Goal: Check status: Check status

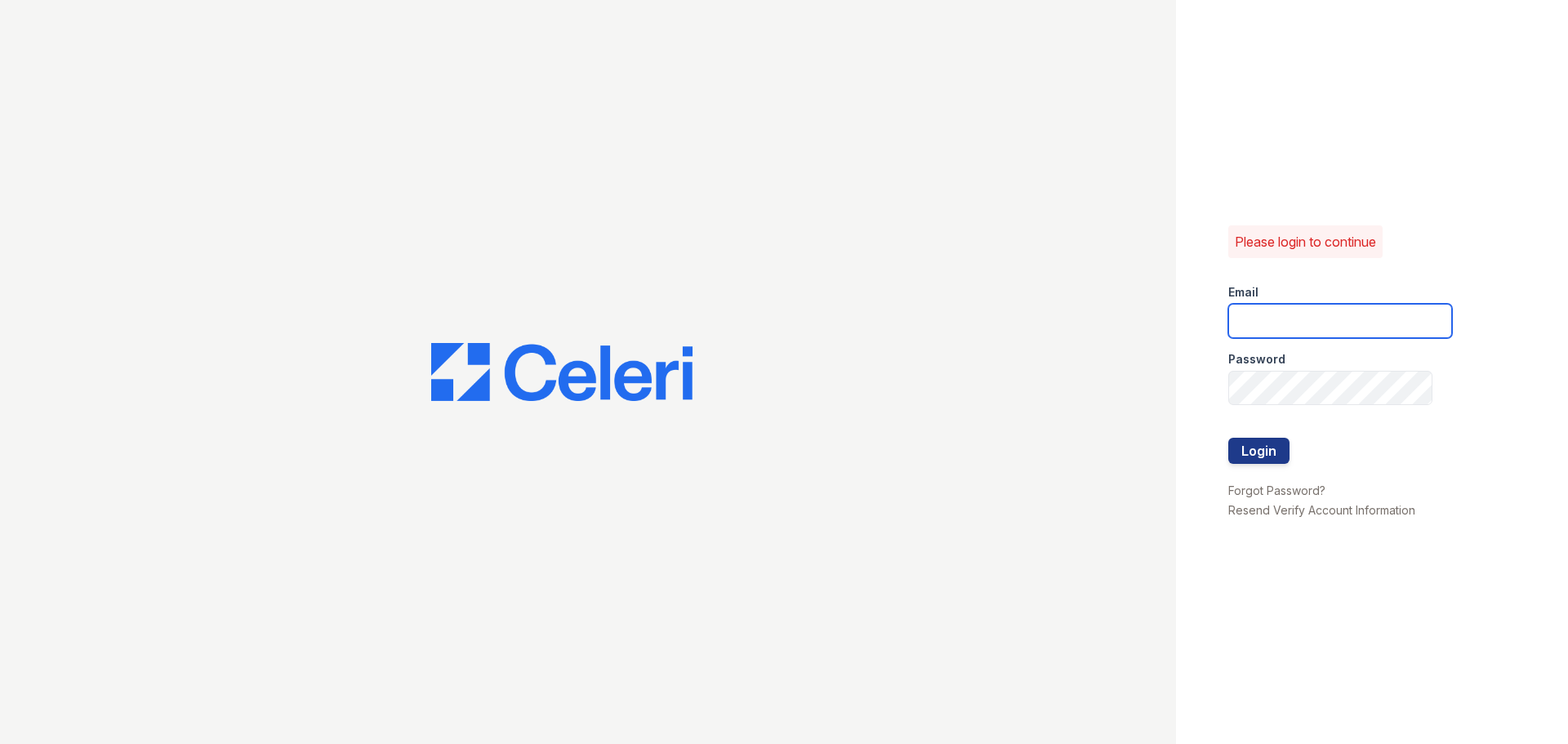
type input "raindance1@cafmanagement.com"
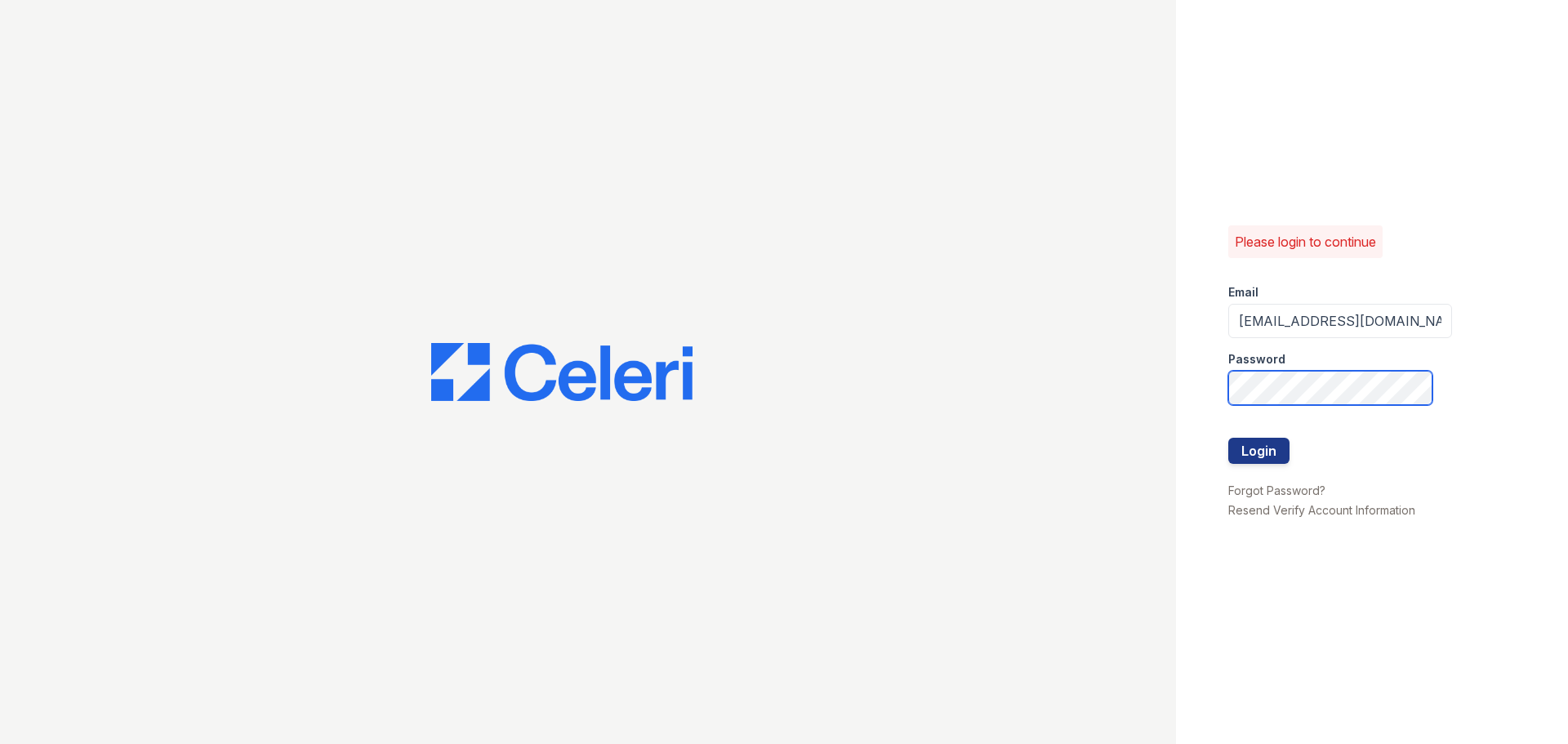
click at [694, 401] on div "Please login to continue Email raindance1@cafmanagement.com Password Login Forg…" at bounding box center [784, 372] width 1568 height 744
click at [1244, 444] on button "Login" at bounding box center [1258, 451] width 61 height 26
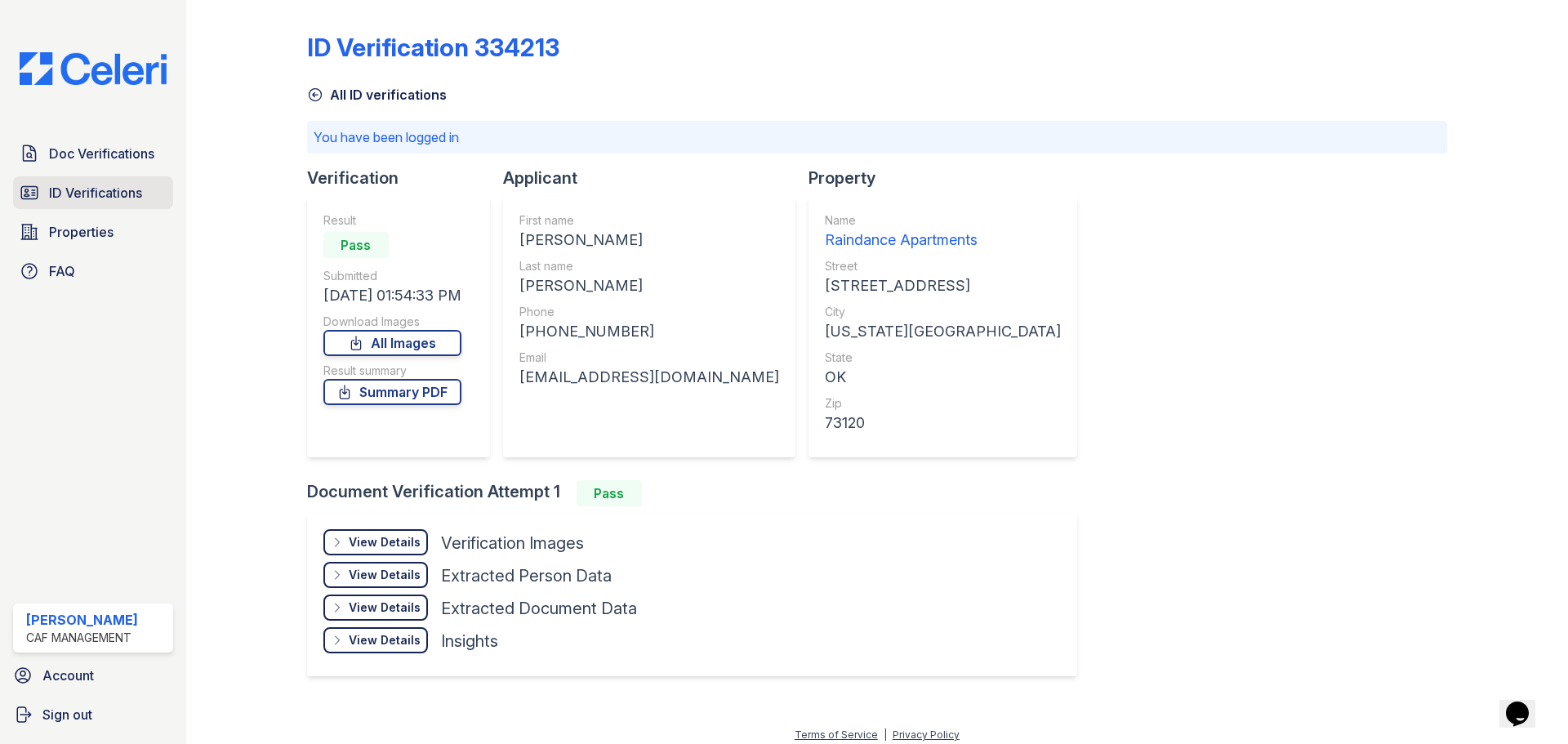
click at [105, 198] on span "ID Verifications" at bounding box center [96, 193] width 93 height 20
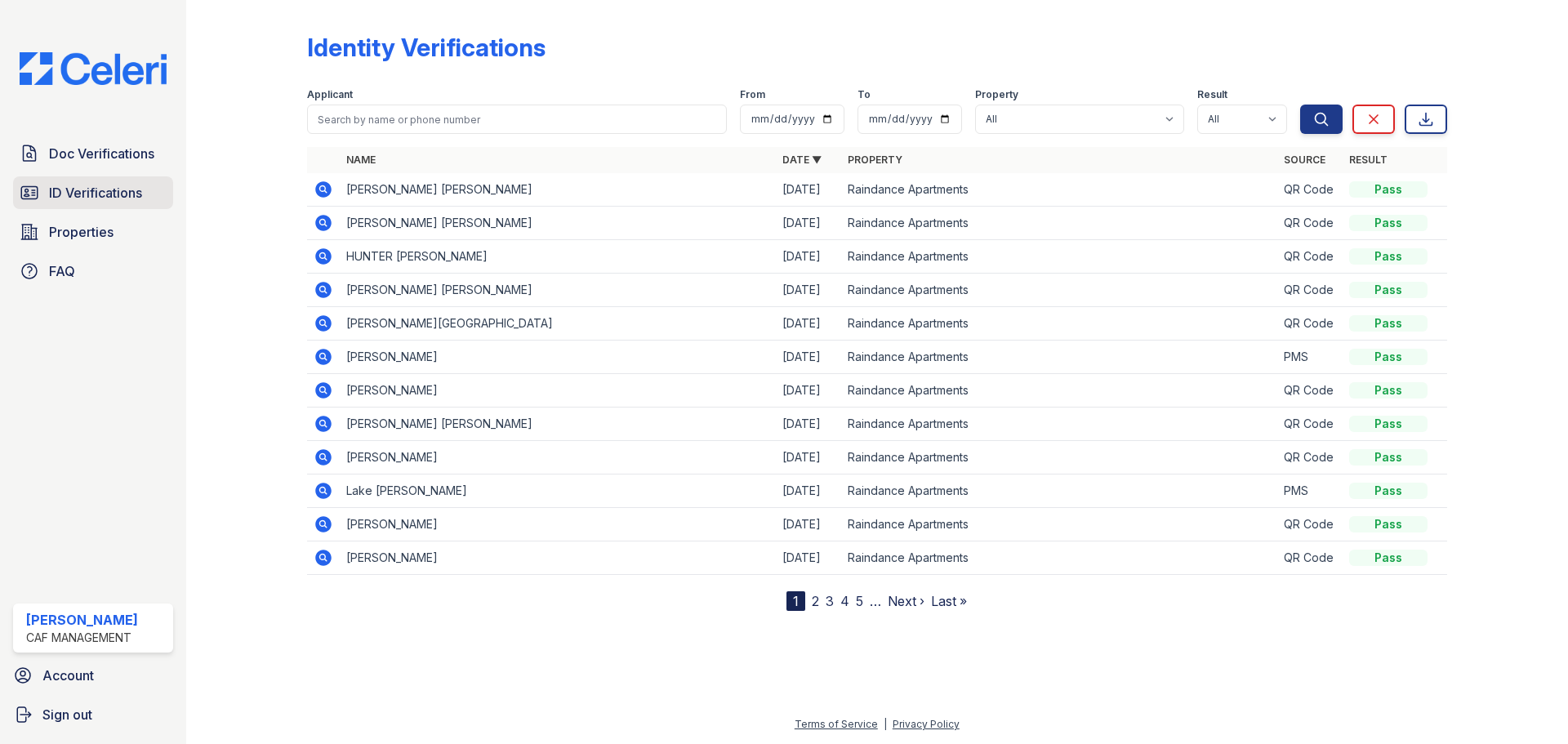
click at [73, 203] on span "ID Verifications" at bounding box center [96, 193] width 93 height 20
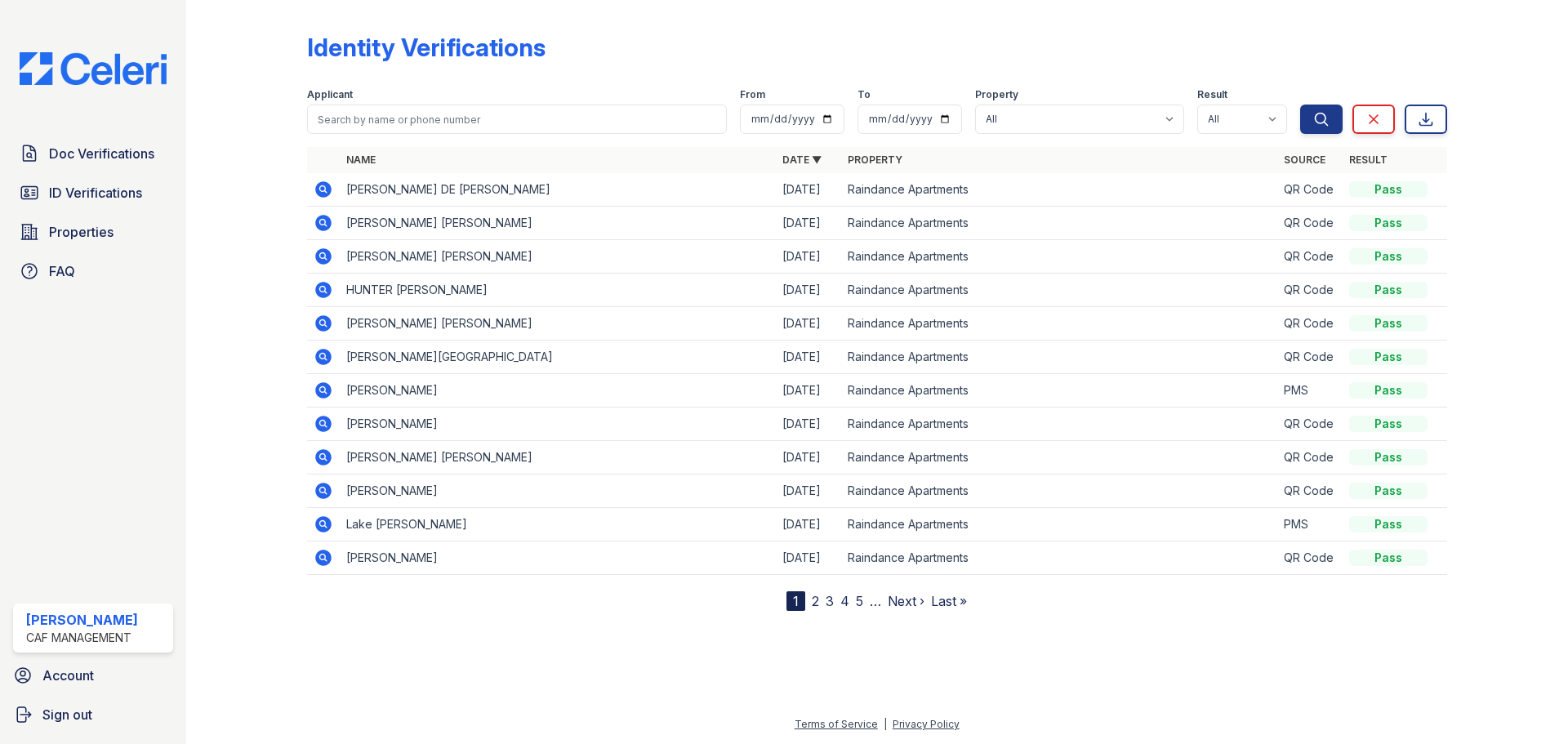
click at [507, 181] on td "[PERSON_NAME] DE [PERSON_NAME]" at bounding box center [557, 190] width 436 height 33
click at [547, 187] on td "[PERSON_NAME] DE [PERSON_NAME]" at bounding box center [557, 190] width 436 height 33
click at [572, 186] on td "[PERSON_NAME] DE [PERSON_NAME]" at bounding box center [557, 190] width 436 height 33
click at [912, 407] on td "Raindance Apartments" at bounding box center [1059, 424] width 436 height 33
